Goal: Use online tool/utility

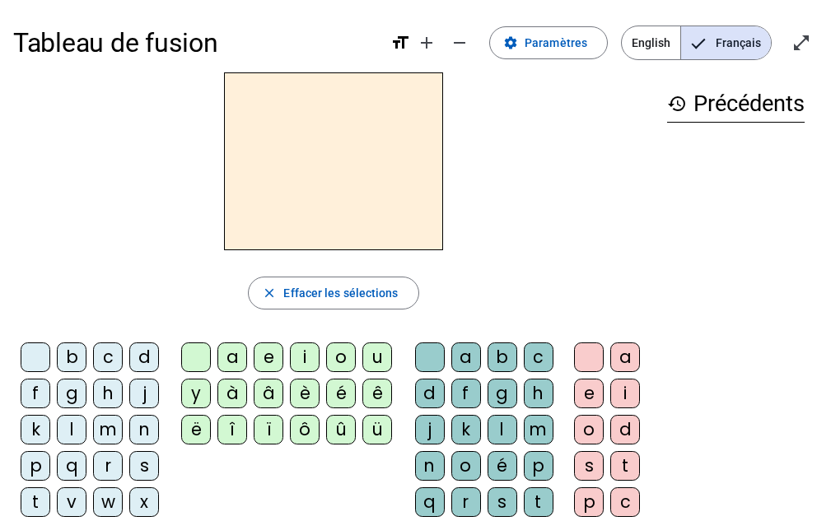
click at [72, 358] on div "b" at bounding box center [72, 358] width 30 height 30
click at [267, 361] on div "e" at bounding box center [269, 358] width 30 height 30
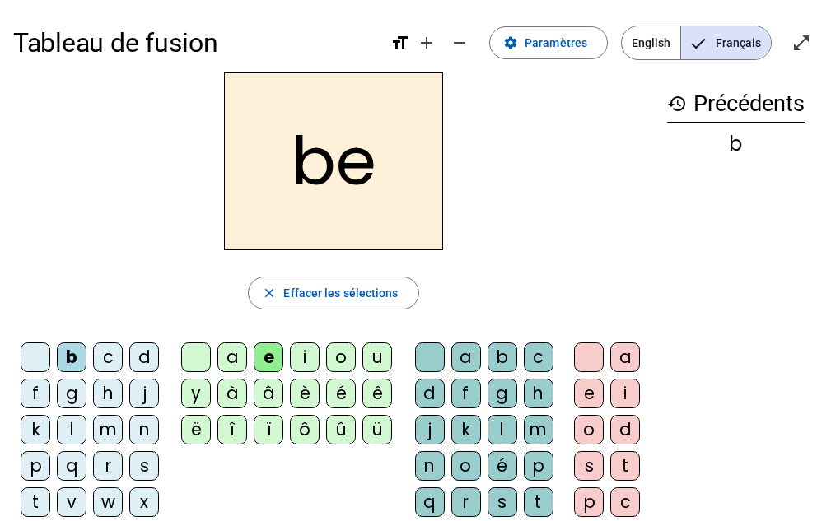
click at [540, 361] on div "c" at bounding box center [539, 358] width 30 height 30
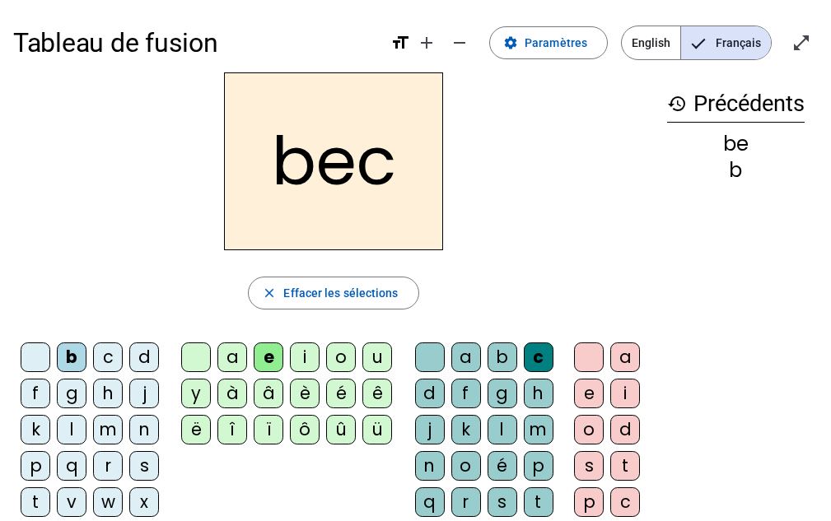
click at [136, 468] on div "s" at bounding box center [144, 466] width 30 height 30
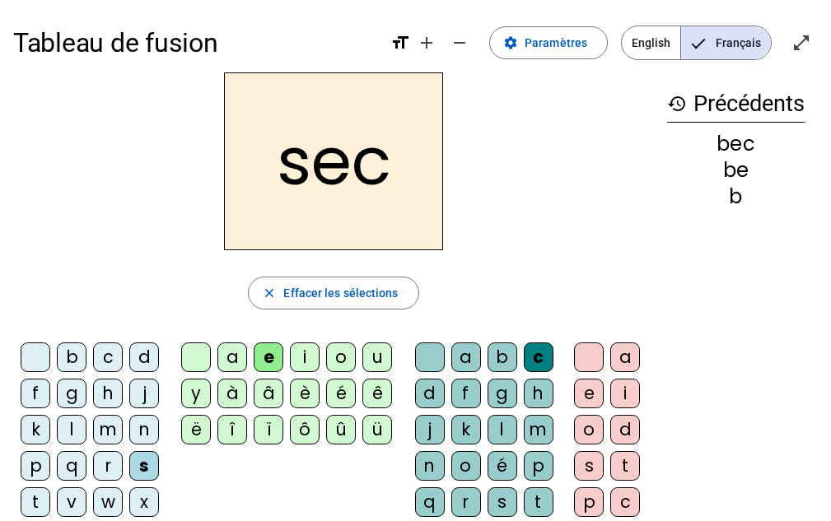
click at [234, 356] on div "a" at bounding box center [232, 358] width 30 height 30
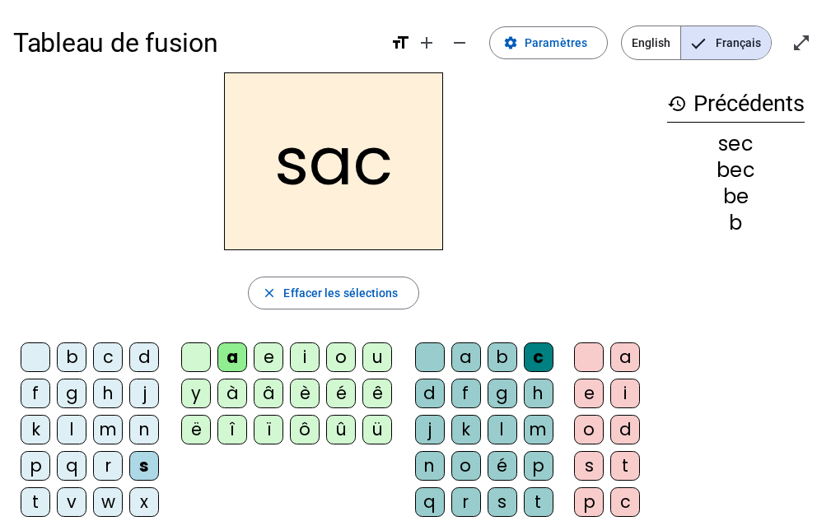
click at [431, 361] on div at bounding box center [430, 358] width 30 height 30
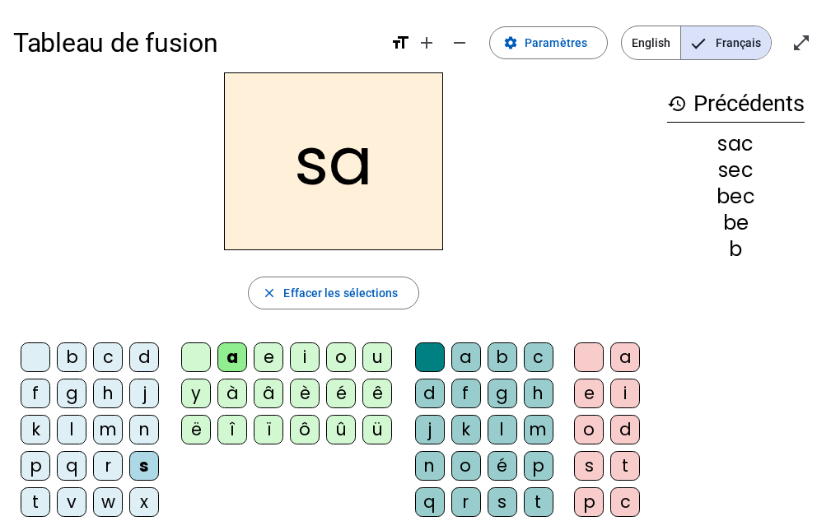
click at [70, 510] on div "v" at bounding box center [72, 502] width 30 height 30
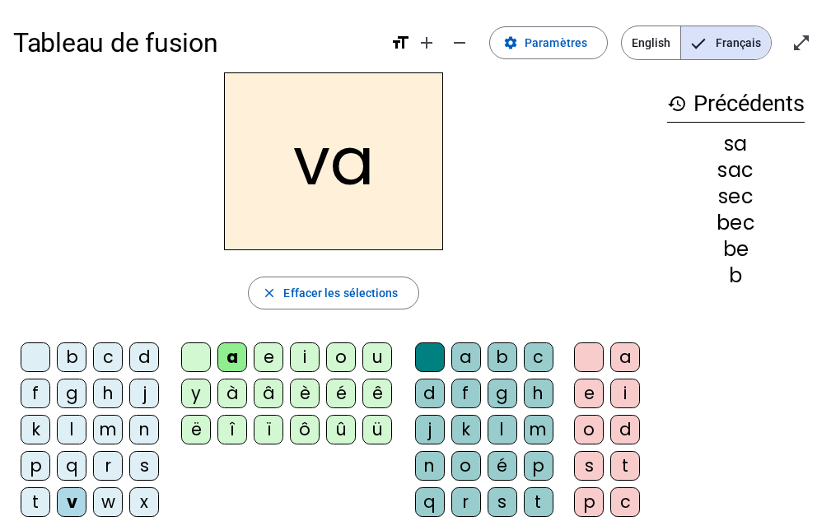
click at [502, 430] on div "l" at bounding box center [502, 430] width 30 height 30
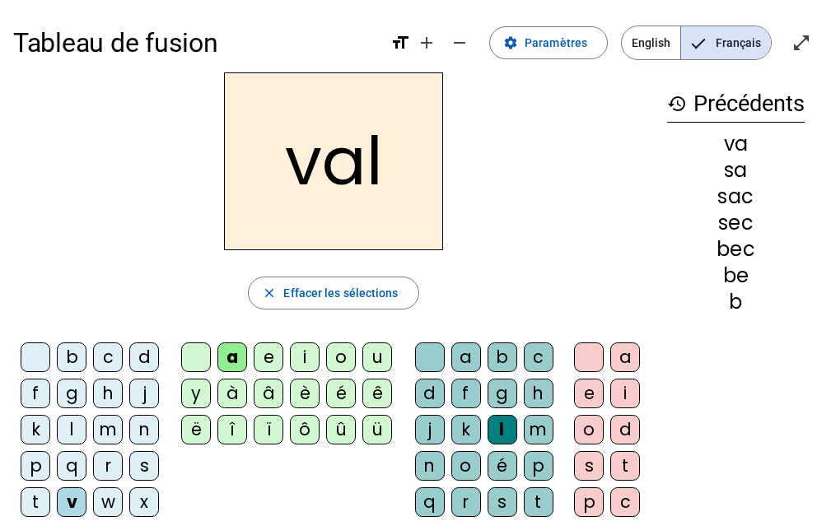
click at [108, 435] on div "m" at bounding box center [108, 430] width 30 height 30
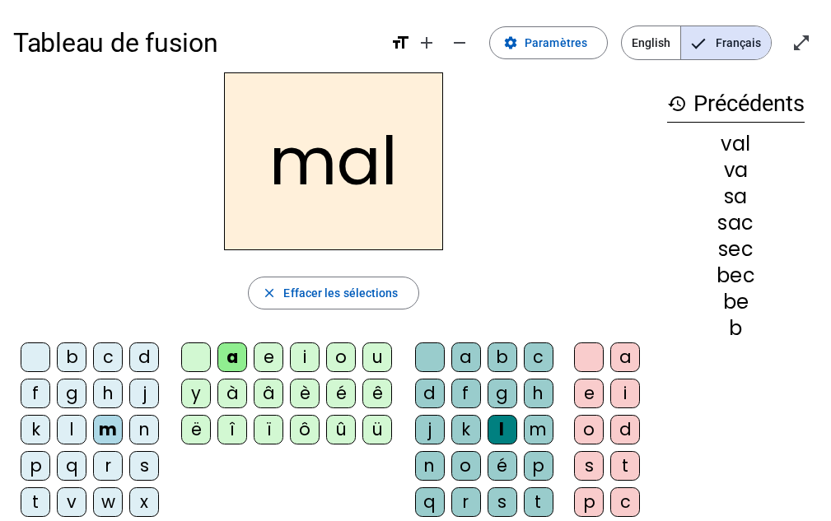
click at [305, 361] on div "i" at bounding box center [305, 358] width 30 height 30
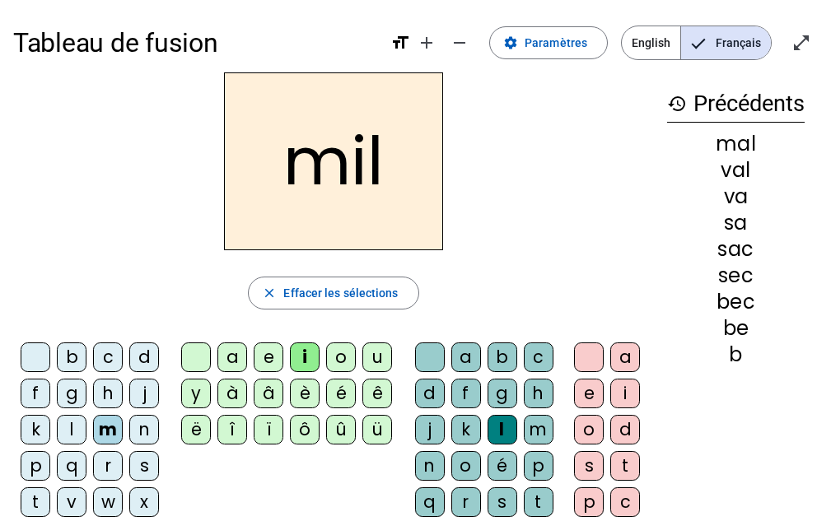
click at [145, 471] on div "s" at bounding box center [144, 466] width 30 height 30
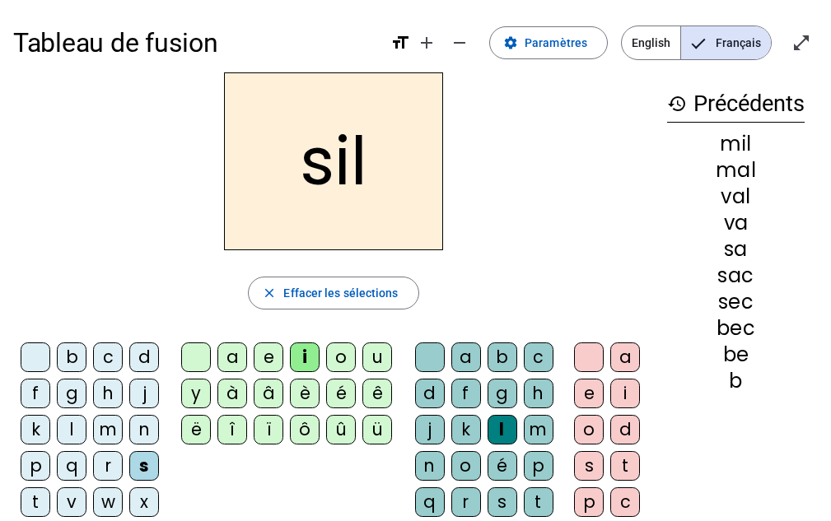
click at [231, 358] on div "a" at bounding box center [232, 358] width 30 height 30
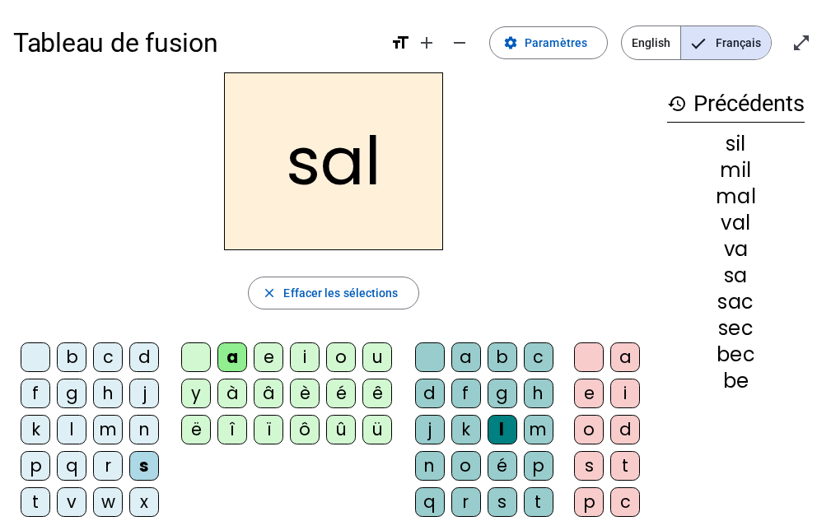
click at [336, 366] on div "o" at bounding box center [341, 358] width 30 height 30
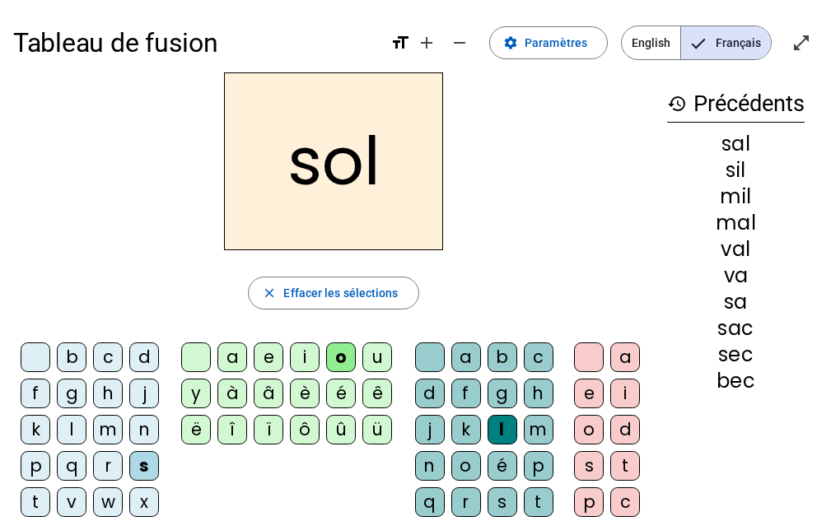
click at [266, 355] on div "e" at bounding box center [269, 358] width 30 height 30
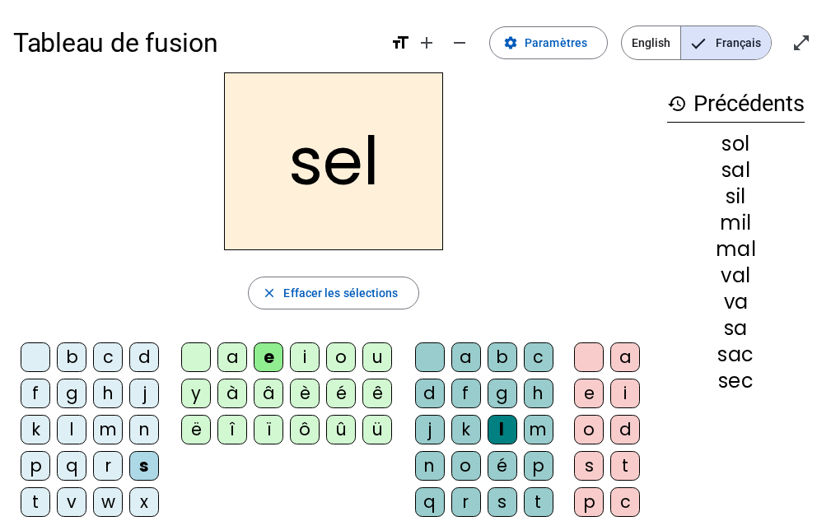
click at [69, 393] on div "g" at bounding box center [72, 394] width 30 height 30
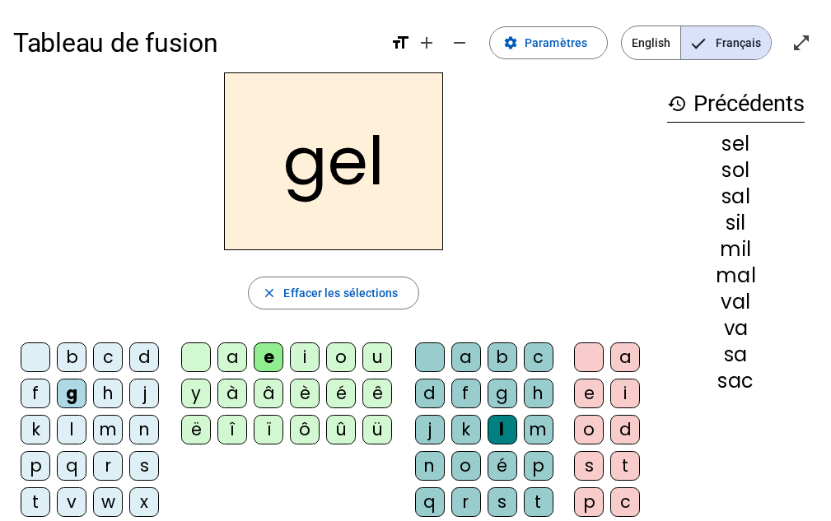
click at [71, 356] on div "b" at bounding box center [72, 358] width 30 height 30
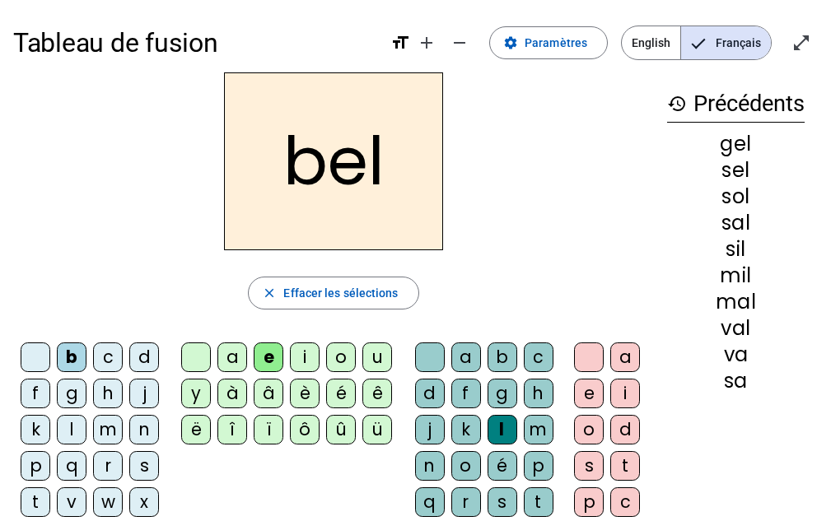
click at [38, 506] on div "t" at bounding box center [36, 502] width 30 height 30
